Goal: Task Accomplishment & Management: Use online tool/utility

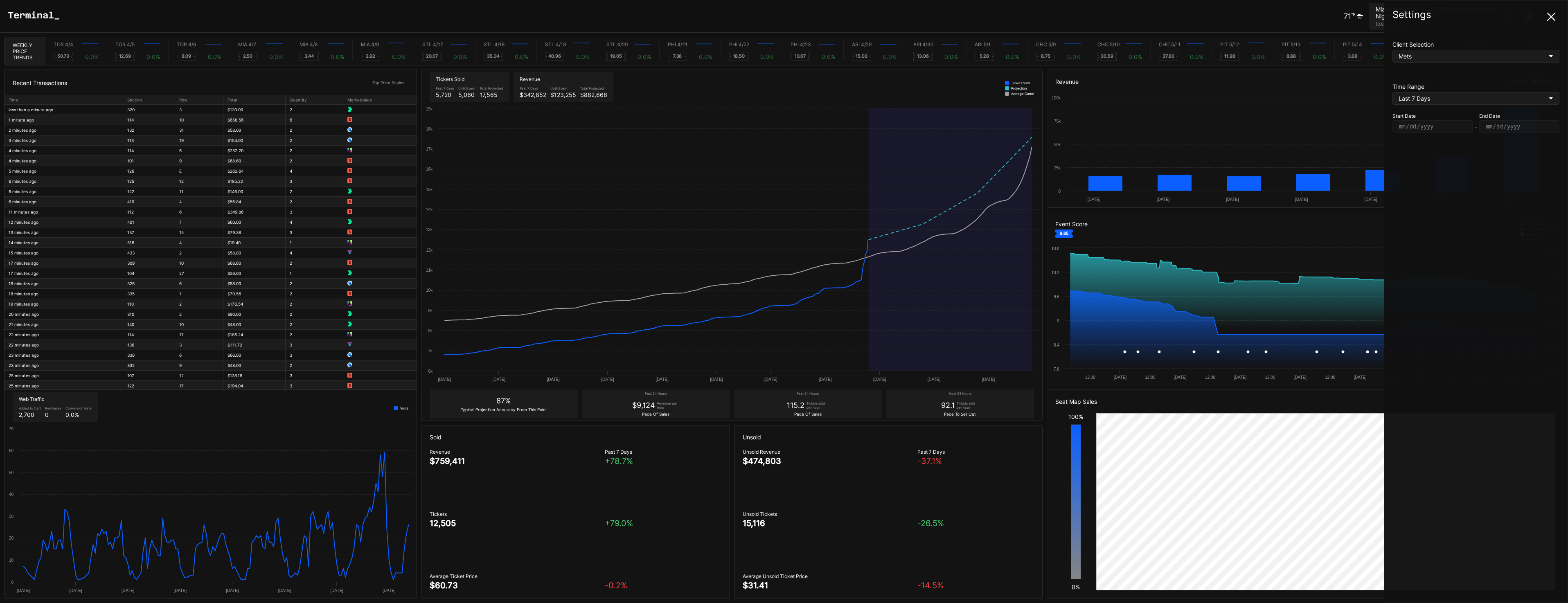
scroll to position [0, 3392]
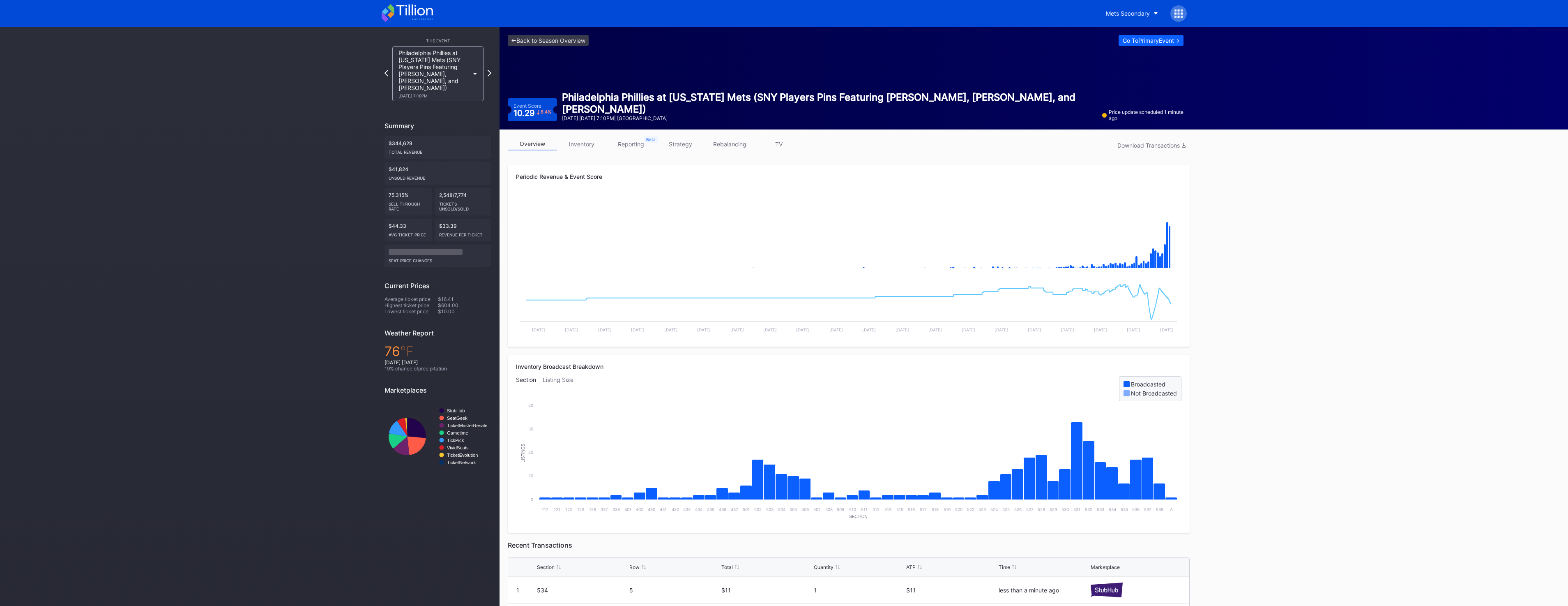
click at [585, 146] on link "inventory" at bounding box center [582, 144] width 49 height 13
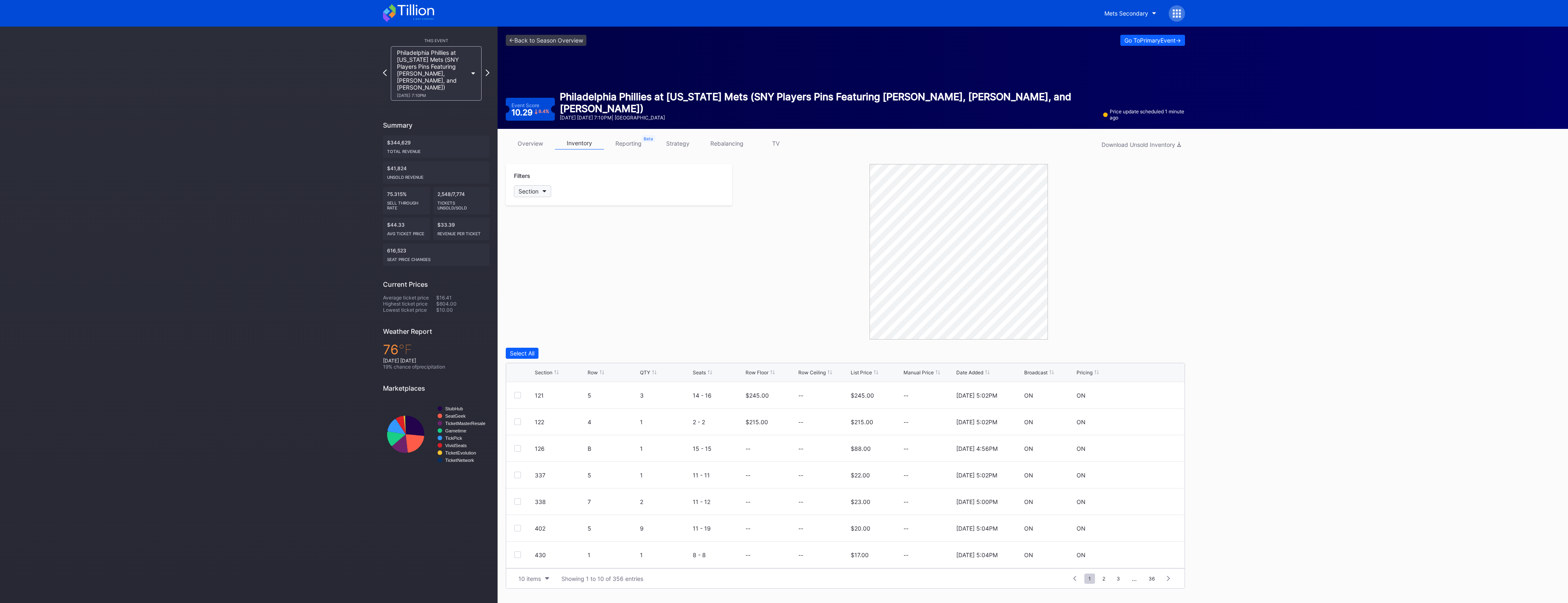
click at [536, 189] on div "Section" at bounding box center [528, 191] width 20 height 7
click at [559, 402] on div "A" at bounding box center [561, 402] width 96 height 15
click at [513, 395] on div "A 2 7 1 - 7 $604.00 -- $604.00 -- 8/26/2025 5:41PM ON ON" at bounding box center [845, 396] width 679 height 27
click at [517, 396] on div at bounding box center [517, 396] width 7 height 7
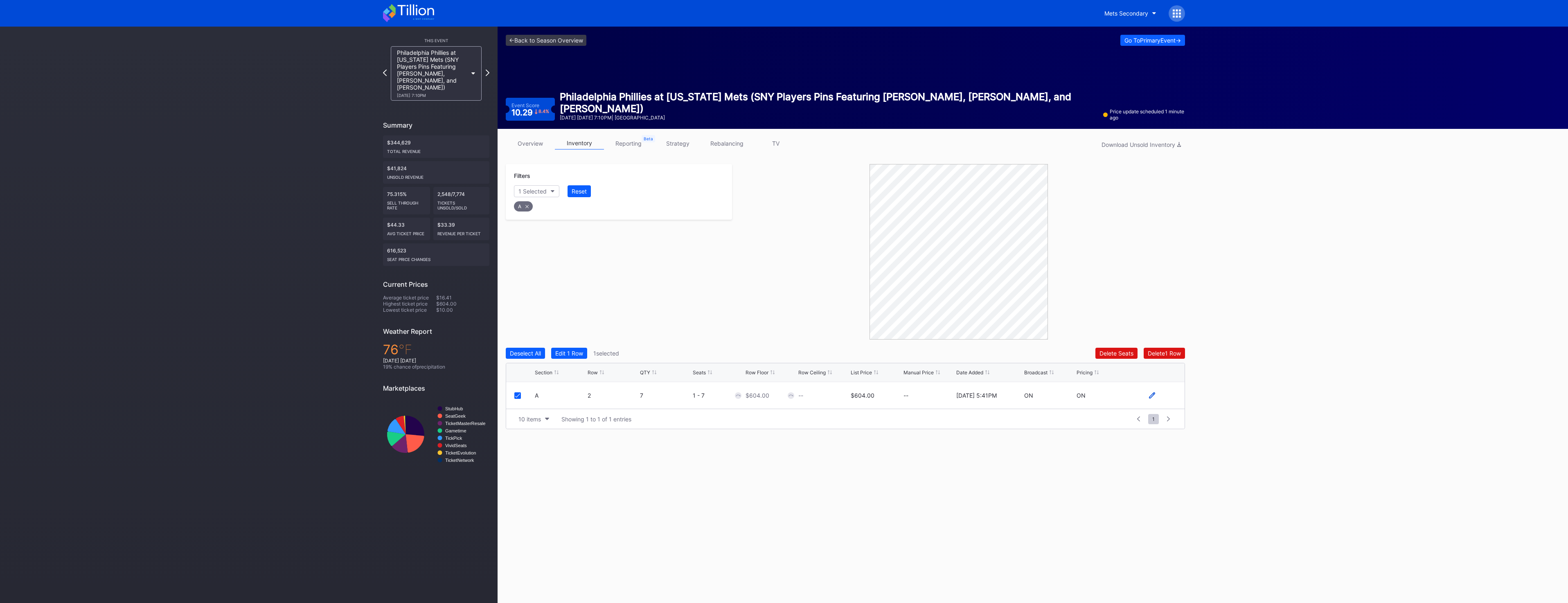
click at [1153, 396] on icon at bounding box center [1152, 396] width 6 height 6
click at [932, 403] on input at bounding box center [928, 399] width 51 height 16
click at [1157, 94] on div "<- Back to Season Overview Go To Primary Event -> Event Score 10.29 8.4 % Phila…" at bounding box center [845, 78] width 696 height 102
drag, startPoint x: 907, startPoint y: 404, endPoint x: 918, endPoint y: 404, distance: 11.0
click at [907, 404] on input at bounding box center [928, 399] width 51 height 16
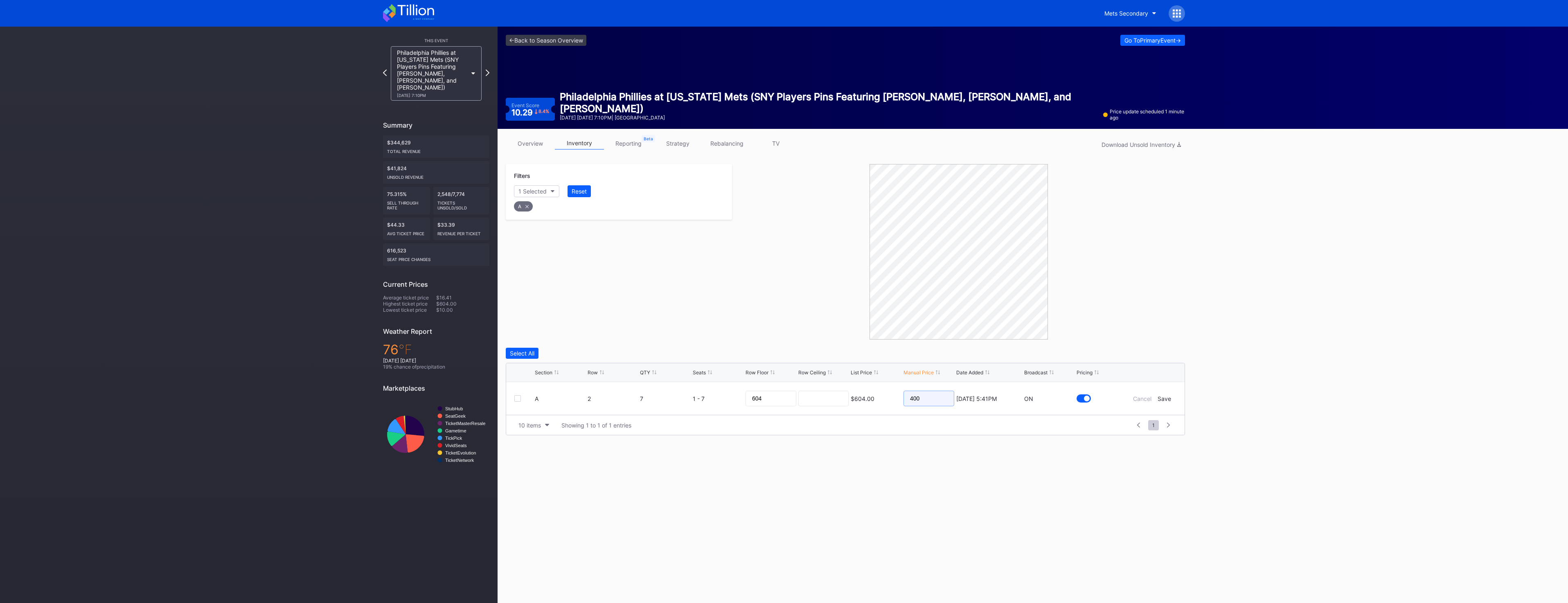
type input "400"
drag, startPoint x: 787, startPoint y: 399, endPoint x: 650, endPoint y: 386, distance: 137.6
click at [659, 387] on form "A 2 7 1 - 7 604 $604.00 400 8/26/2025 5:41PM ON Cancel Save" at bounding box center [856, 399] width 642 height 33
type input "400"
click at [835, 400] on input at bounding box center [824, 399] width 51 height 16
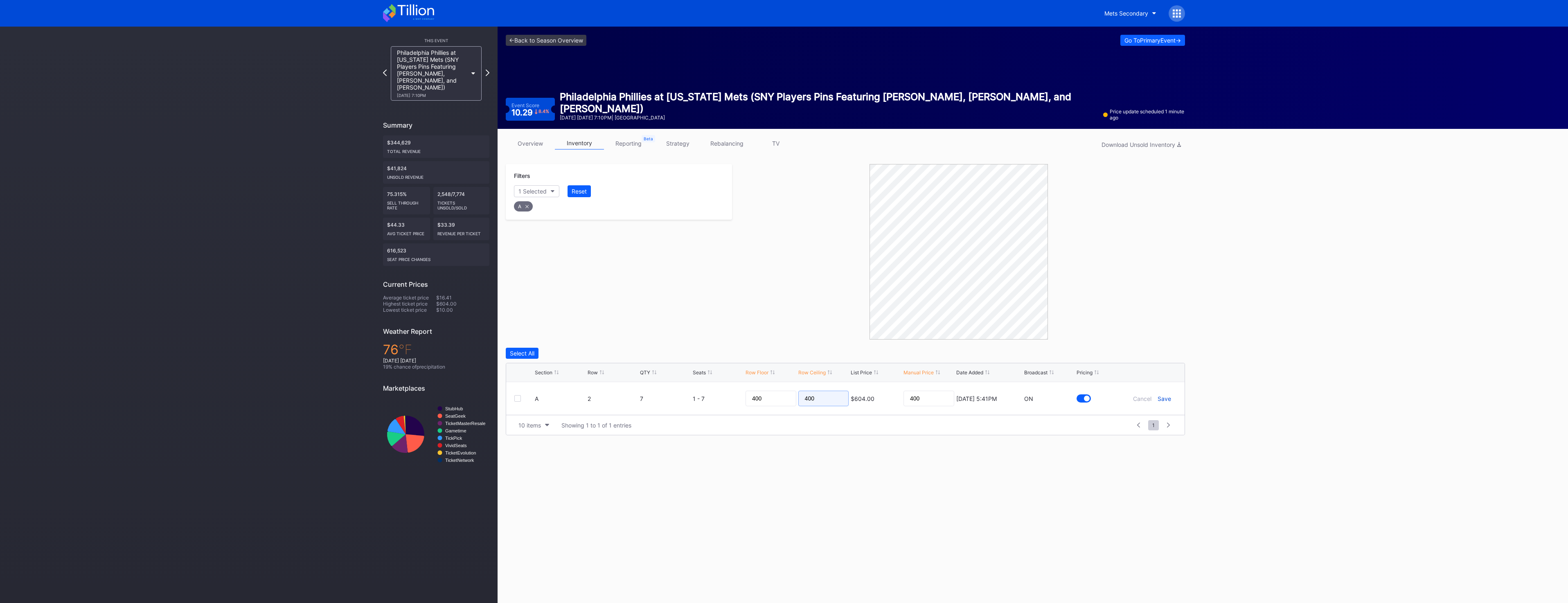
type input "400"
click at [1168, 399] on div "Save" at bounding box center [1164, 398] width 13 height 7
